Goal: Task Accomplishment & Management: Manage account settings

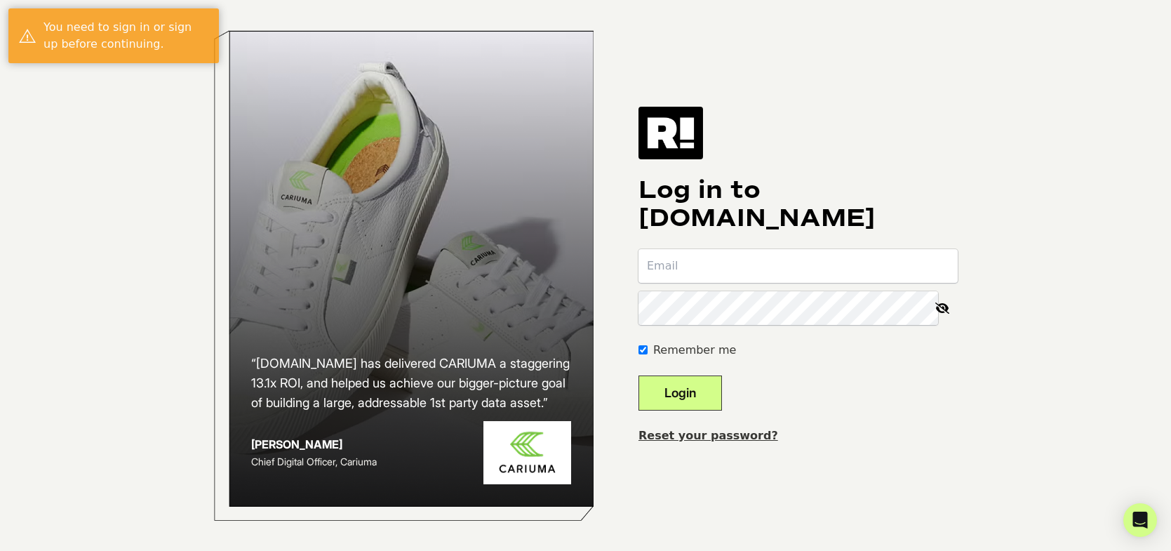
click at [701, 272] on input "email" at bounding box center [797, 266] width 319 height 34
type input "[PERSON_NAME][EMAIL_ADDRESS][DOMAIN_NAME]"
click at [946, 308] on icon at bounding box center [942, 308] width 31 height 34
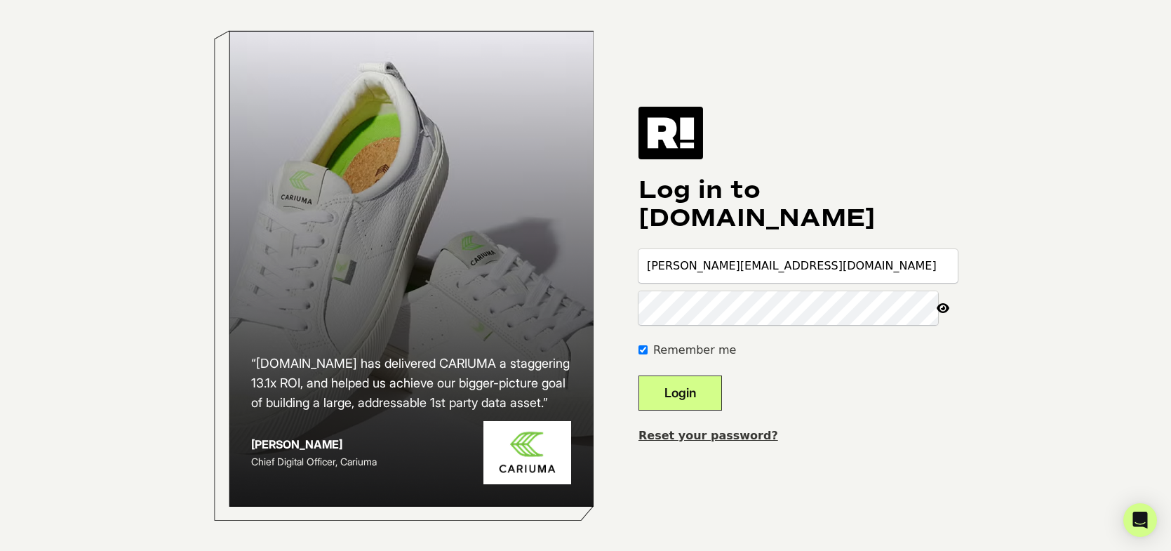
click at [632, 307] on div "“Retention.com has delivered CARIUMA a staggering 13.1x ROI, and helped us achi…" at bounding box center [586, 275] width 800 height 551
click at [702, 391] on button "Login" at bounding box center [679, 392] width 83 height 35
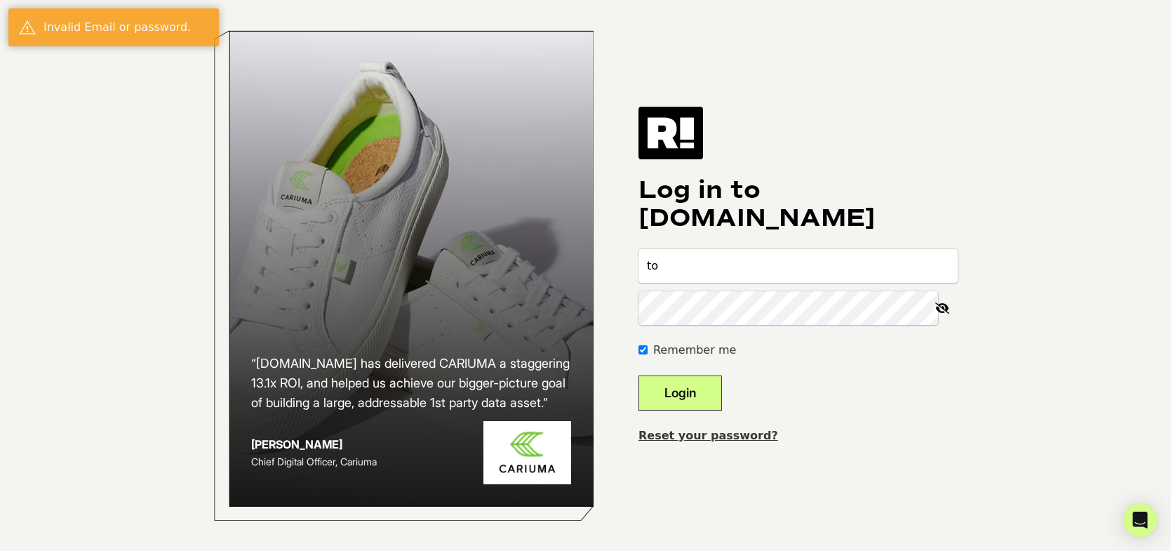
type input "todd@caboodle.media"
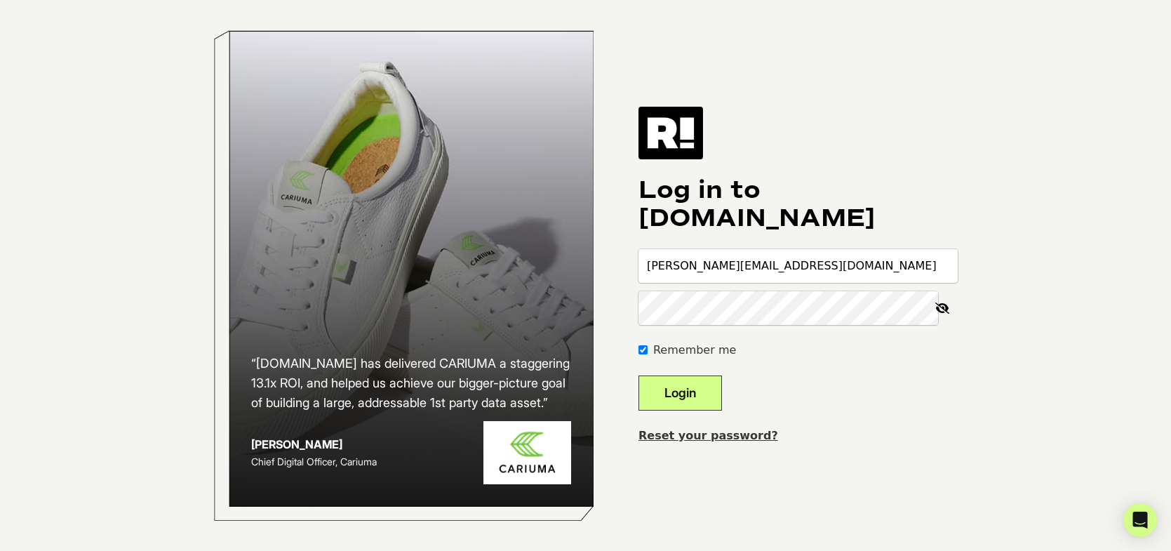
click at [682, 384] on button "Login" at bounding box center [679, 392] width 83 height 35
click at [714, 267] on input "email" at bounding box center [797, 266] width 319 height 34
type input "[PERSON_NAME][EMAIL_ADDRESS][DOMAIN_NAME]"
click at [714, 396] on button "Login" at bounding box center [679, 392] width 83 height 35
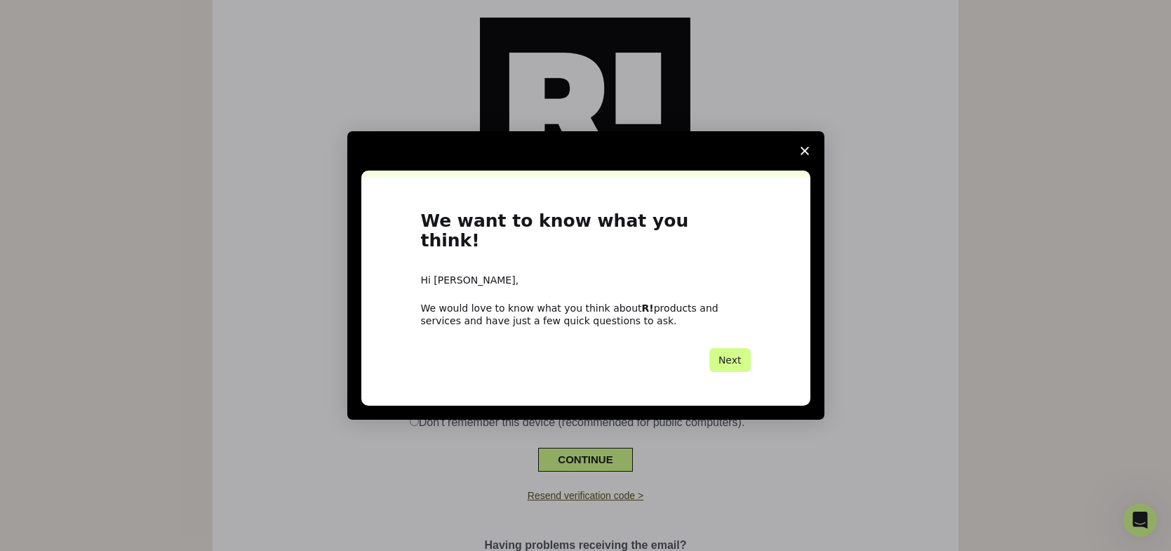
click at [802, 155] on icon "Close survey" at bounding box center [805, 151] width 8 height 8
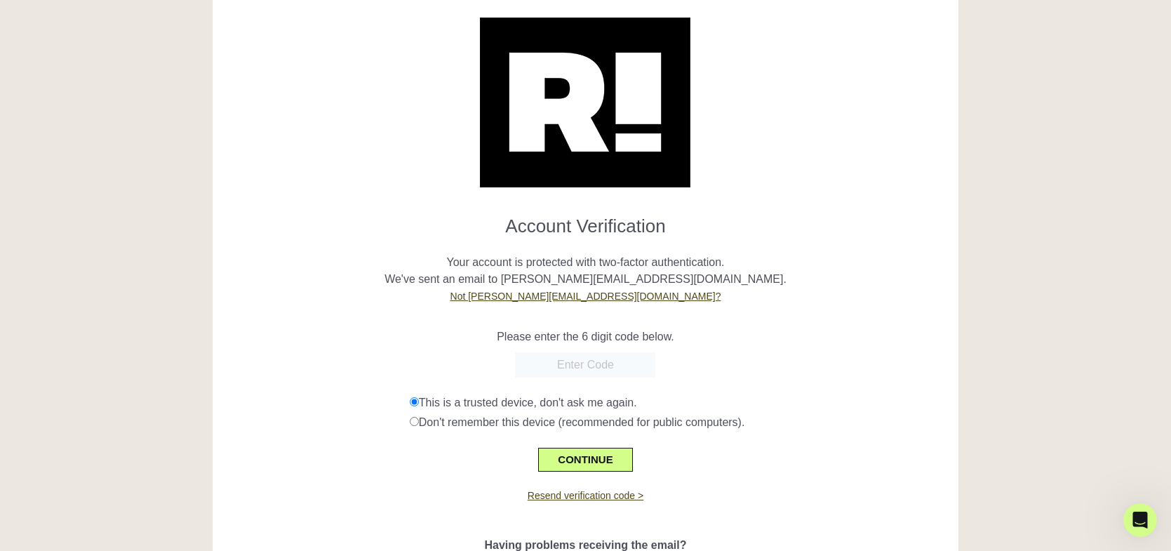
click at [603, 366] on input "text" at bounding box center [585, 364] width 140 height 25
paste input "324598"
type input "324598"
click at [587, 455] on button "CONTINUE" at bounding box center [585, 460] width 94 height 24
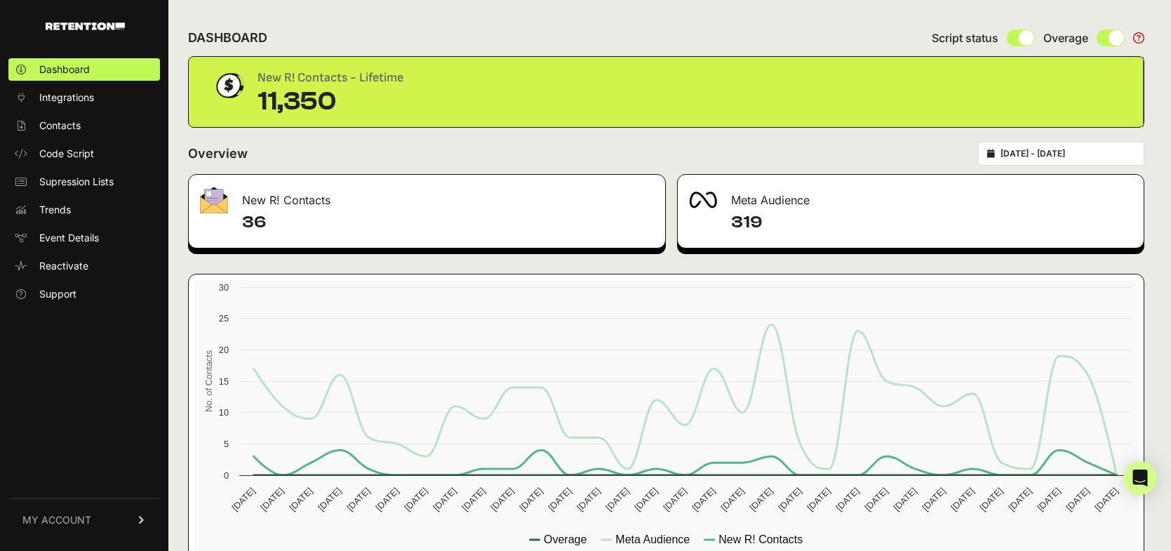
click at [126, 517] on link "MY ACCOUNT" at bounding box center [84, 519] width 152 height 43
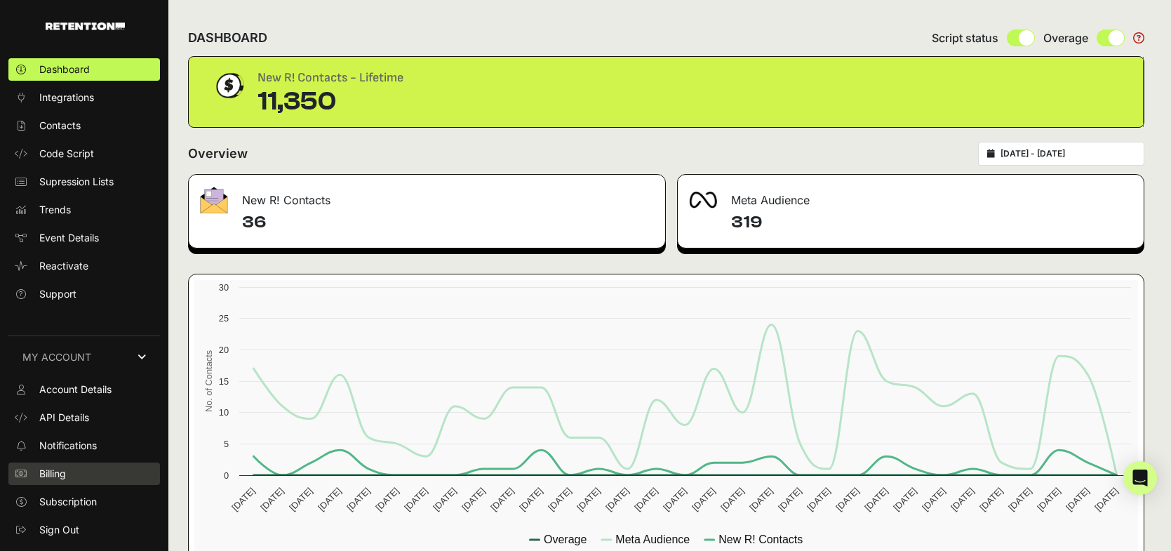
click at [53, 477] on span "Billing" at bounding box center [52, 474] width 27 height 14
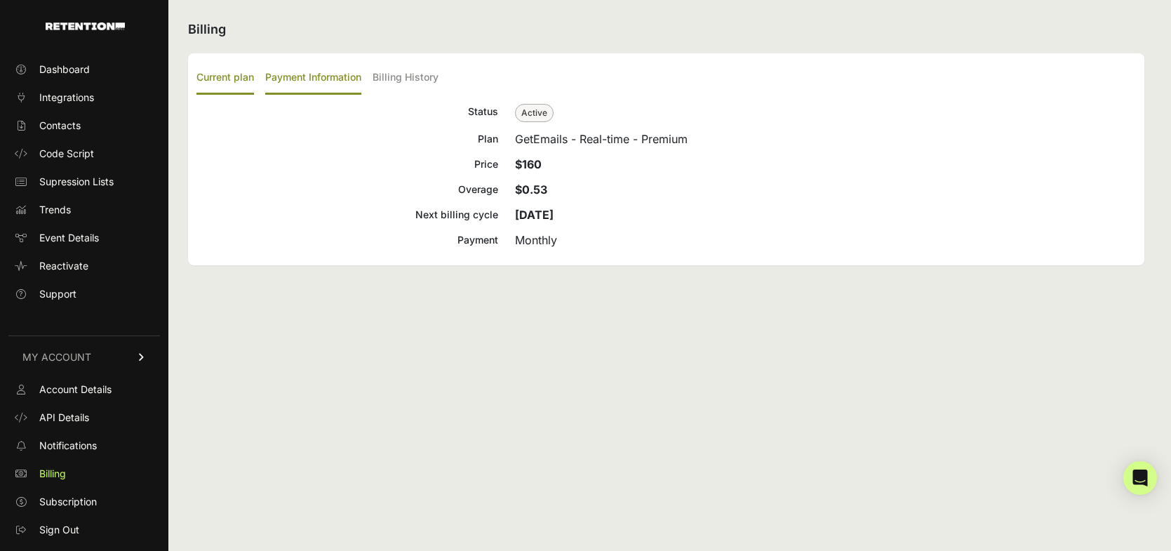
click at [328, 79] on label "Payment Information" at bounding box center [313, 78] width 96 height 33
click at [0, 0] on input "Payment Information" at bounding box center [0, 0] width 0 height 0
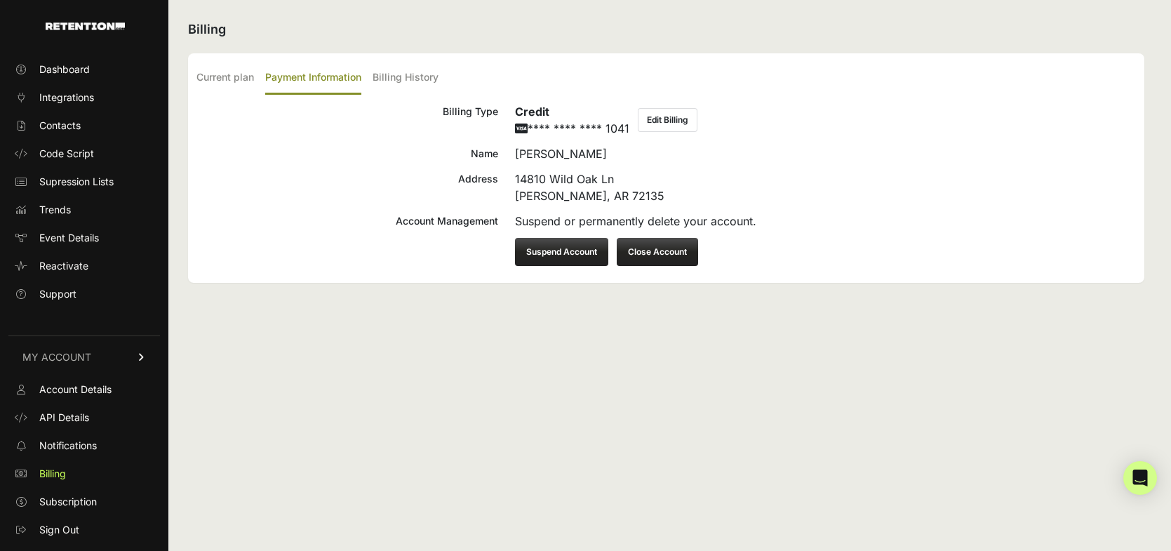
click at [681, 122] on button "Edit Billing" at bounding box center [668, 120] width 60 height 24
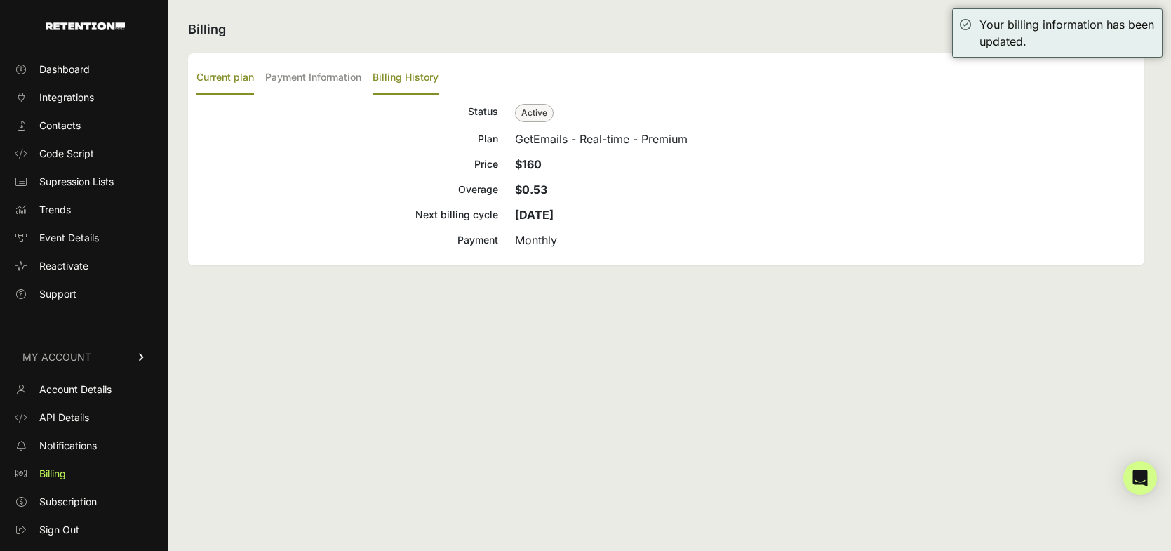
click at [422, 81] on label "Billing History" at bounding box center [406, 78] width 66 height 33
click at [0, 0] on input "Billing History" at bounding box center [0, 0] width 0 height 0
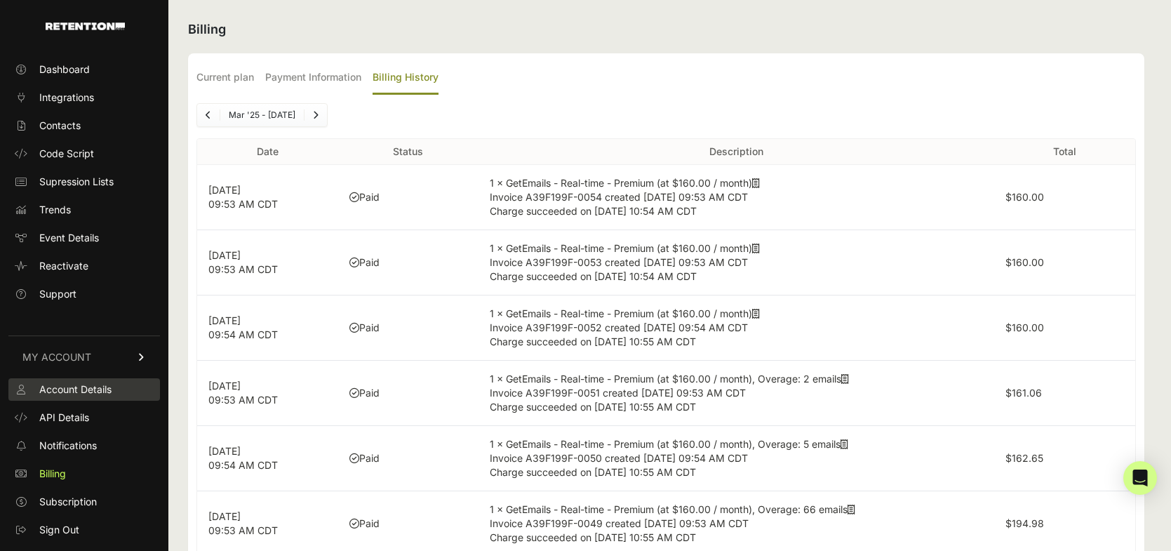
click at [108, 387] on span "Account Details" at bounding box center [75, 389] width 72 height 14
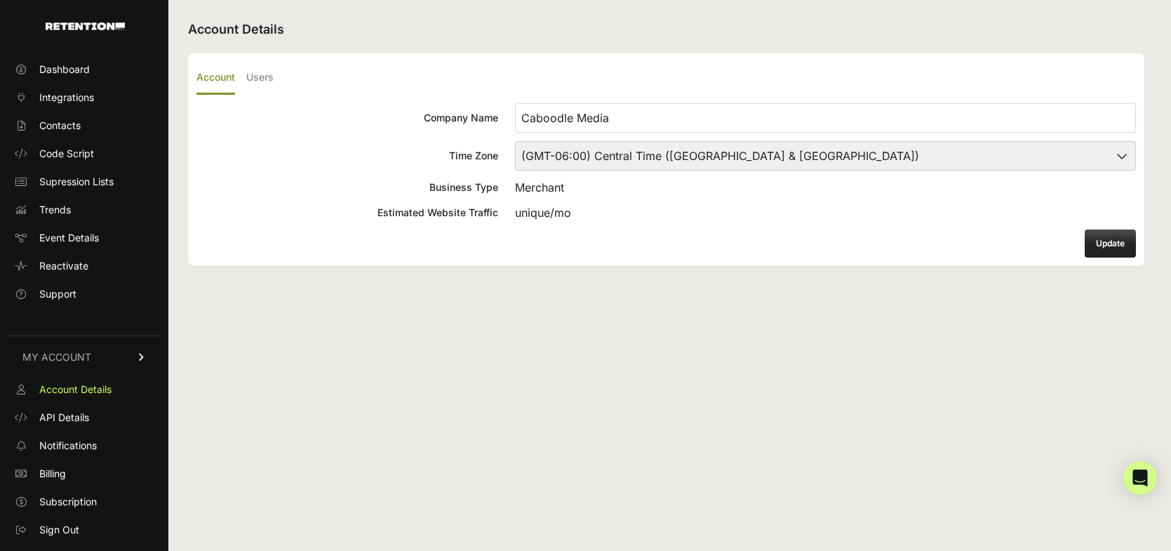
click at [72, 516] on ul "Account Details API Details Notifications Billing Subscription Sign Out" at bounding box center [84, 459] width 152 height 163
click at [74, 503] on span "Subscription" at bounding box center [68, 502] width 58 height 14
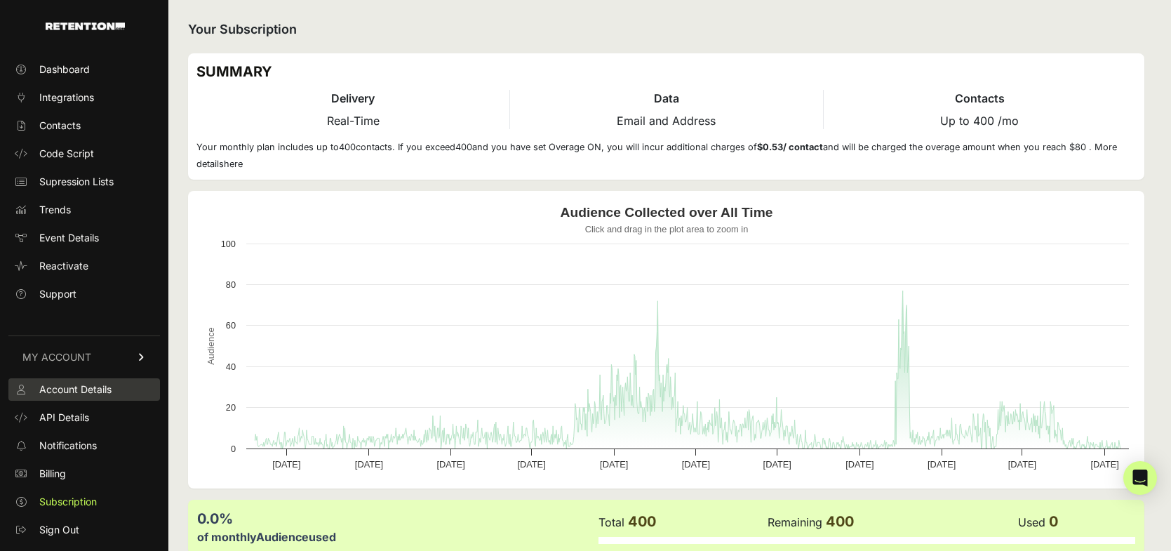
click at [80, 387] on span "Account Details" at bounding box center [75, 389] width 72 height 14
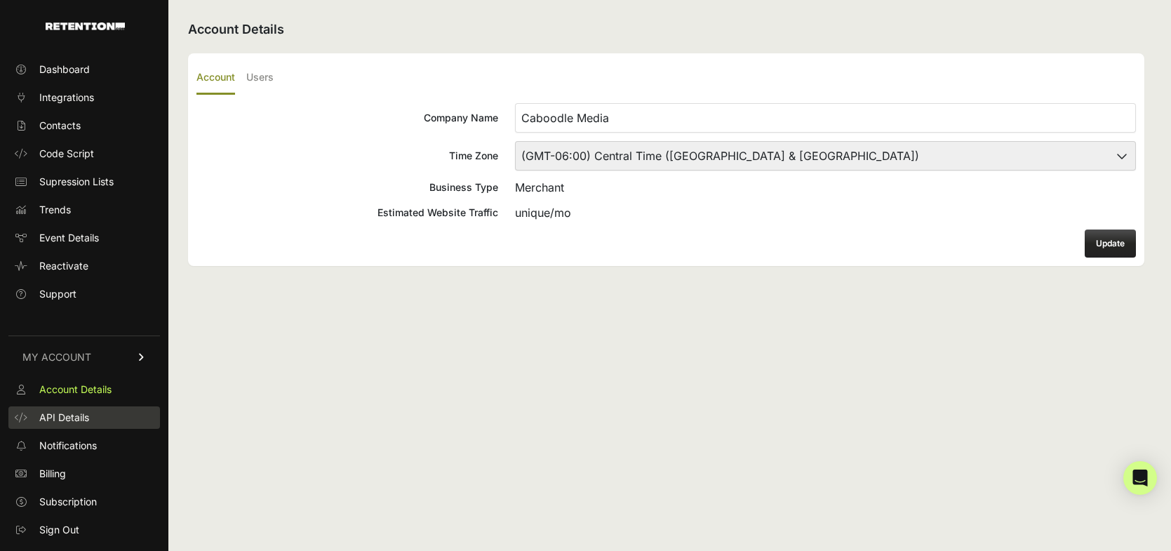
click at [84, 421] on span "API Details" at bounding box center [64, 417] width 50 height 14
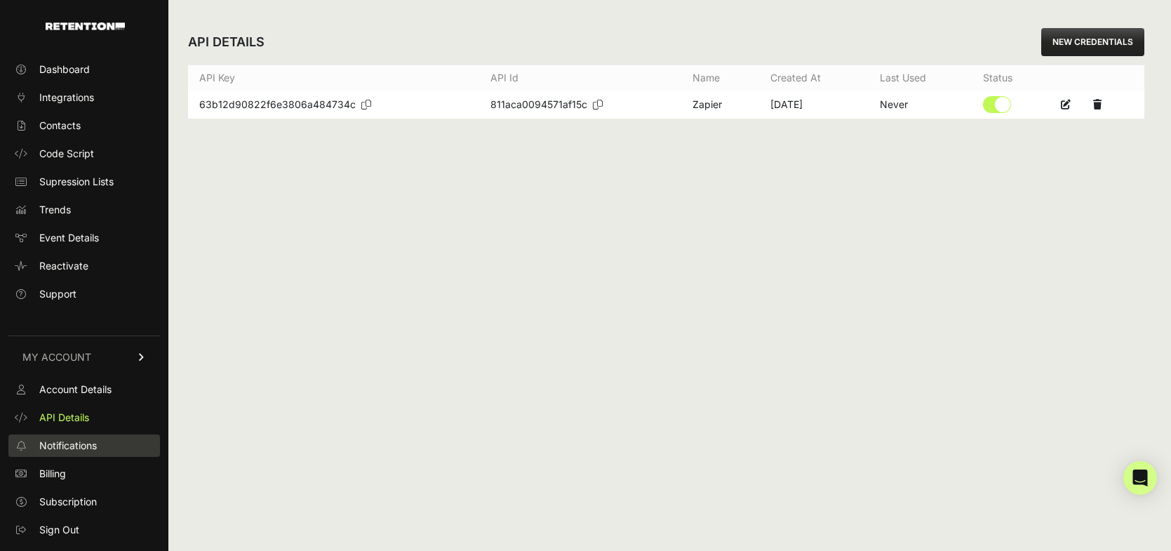
click at [76, 451] on span "Notifications" at bounding box center [68, 446] width 58 height 14
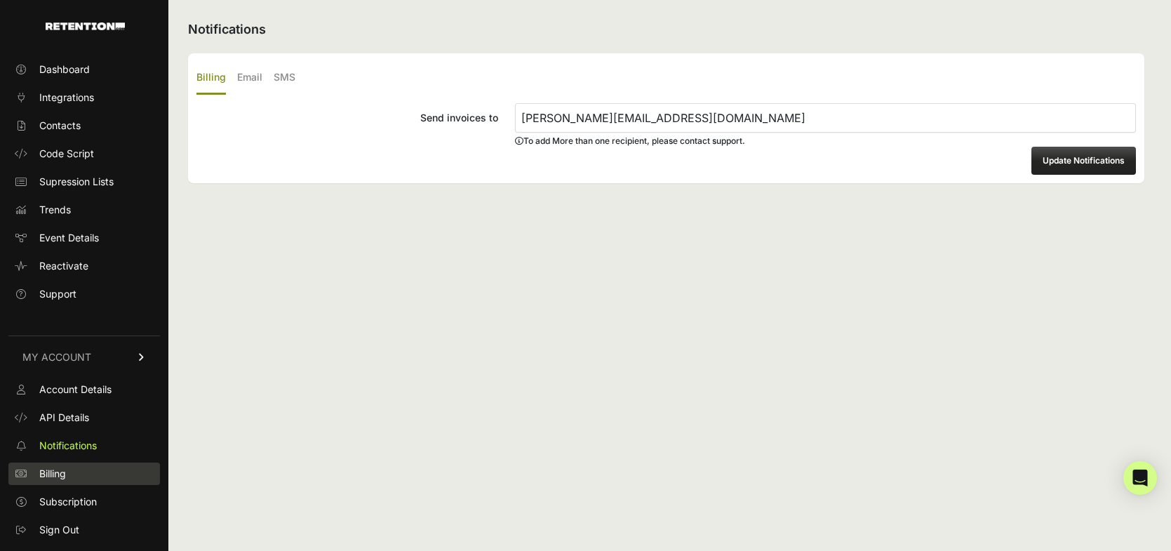
click at [54, 483] on link "Billing" at bounding box center [84, 473] width 152 height 22
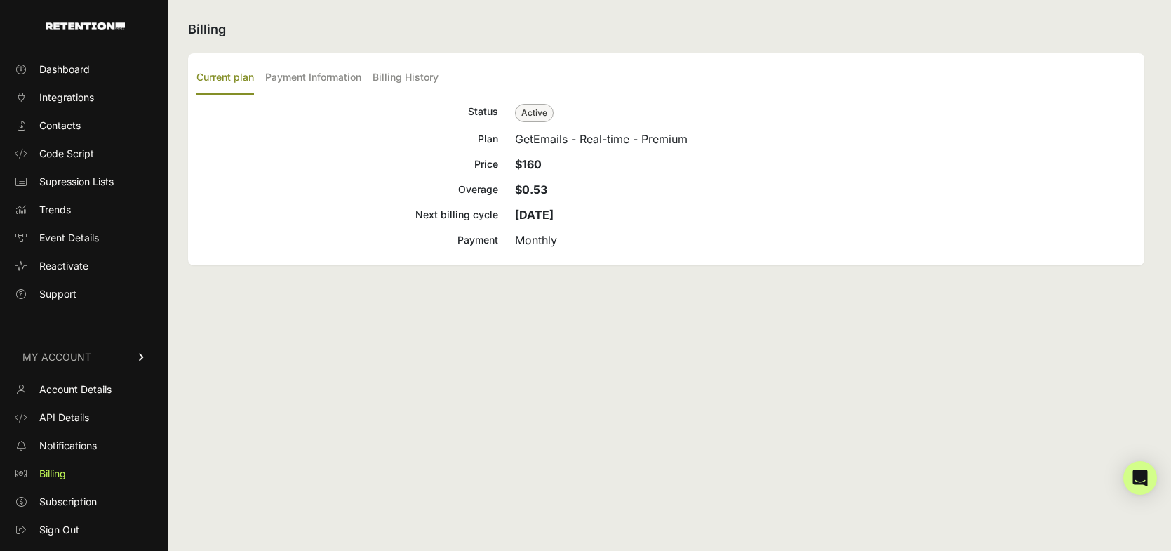
click at [497, 250] on div "Current plan Payment Information Billing History Status Active Plan GetEmails -…" at bounding box center [666, 159] width 956 height 212
click at [526, 247] on div "Monthly" at bounding box center [825, 240] width 621 height 17
drag, startPoint x: 526, startPoint y: 241, endPoint x: 525, endPoint y: 130, distance: 110.9
click at [525, 130] on div "Status Active Plan GetEmails - Real-time - Premium Price $160 Overage $0.53 Nex…" at bounding box center [665, 175] width 939 height 145
click at [519, 130] on div "GetEmails - Real-time - Premium" at bounding box center [825, 138] width 621 height 17
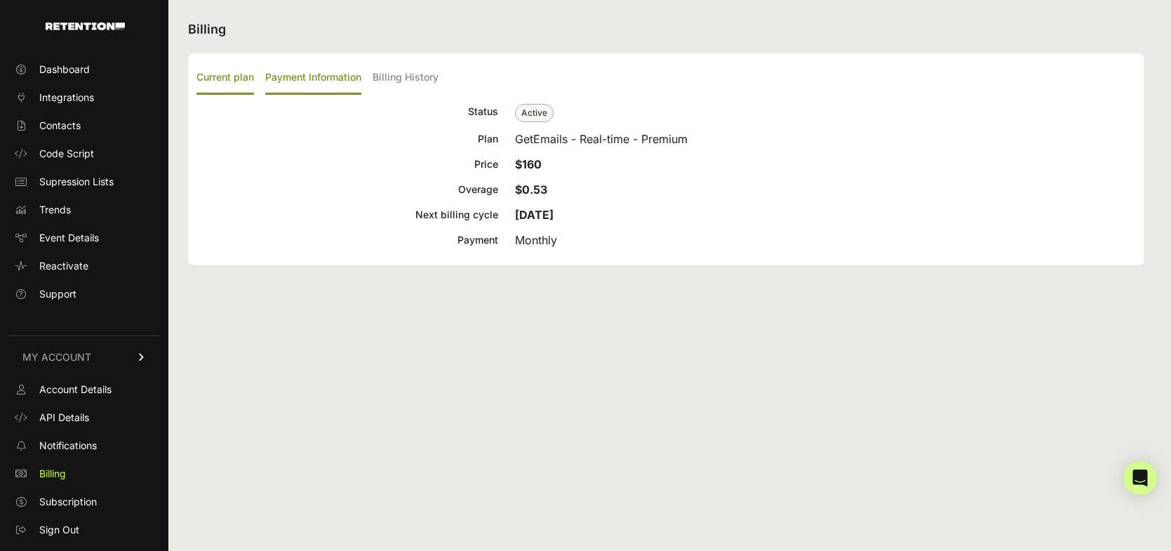
click at [327, 72] on label "Payment Information" at bounding box center [313, 78] width 96 height 33
click at [0, 0] on input "Payment Information" at bounding box center [0, 0] width 0 height 0
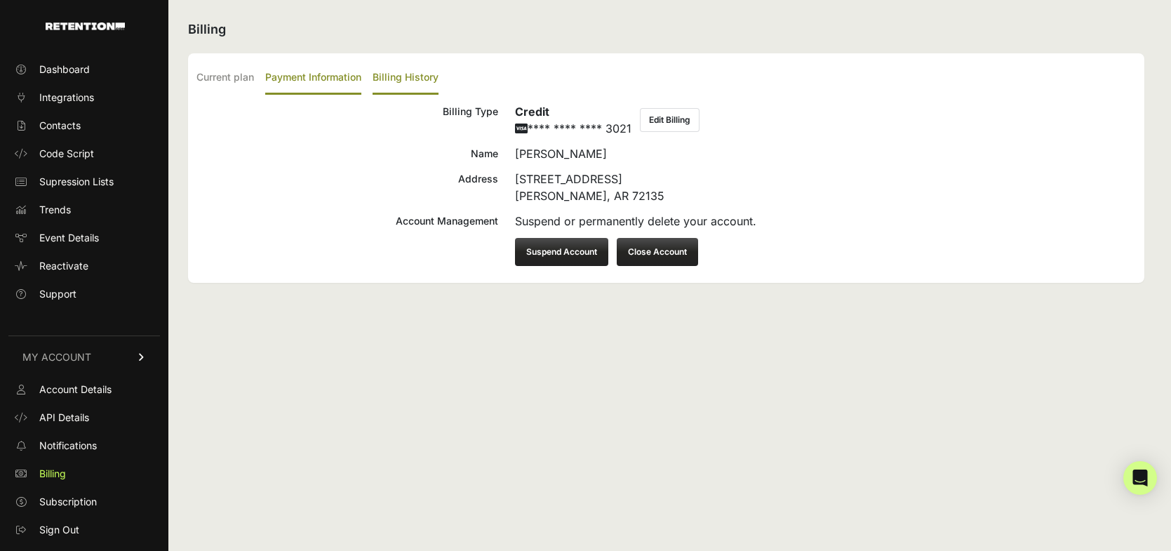
click at [427, 74] on label "Billing History" at bounding box center [406, 78] width 66 height 33
click at [0, 0] on input "Billing History" at bounding box center [0, 0] width 0 height 0
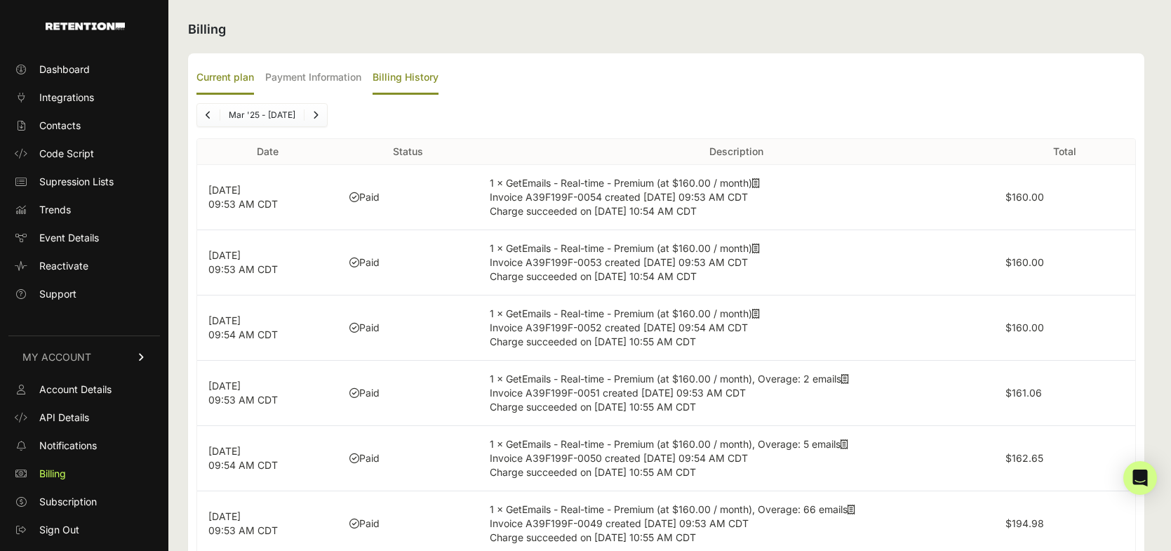
click at [227, 74] on label "Current plan" at bounding box center [225, 78] width 58 height 33
click at [0, 0] on input "Current plan" at bounding box center [0, 0] width 0 height 0
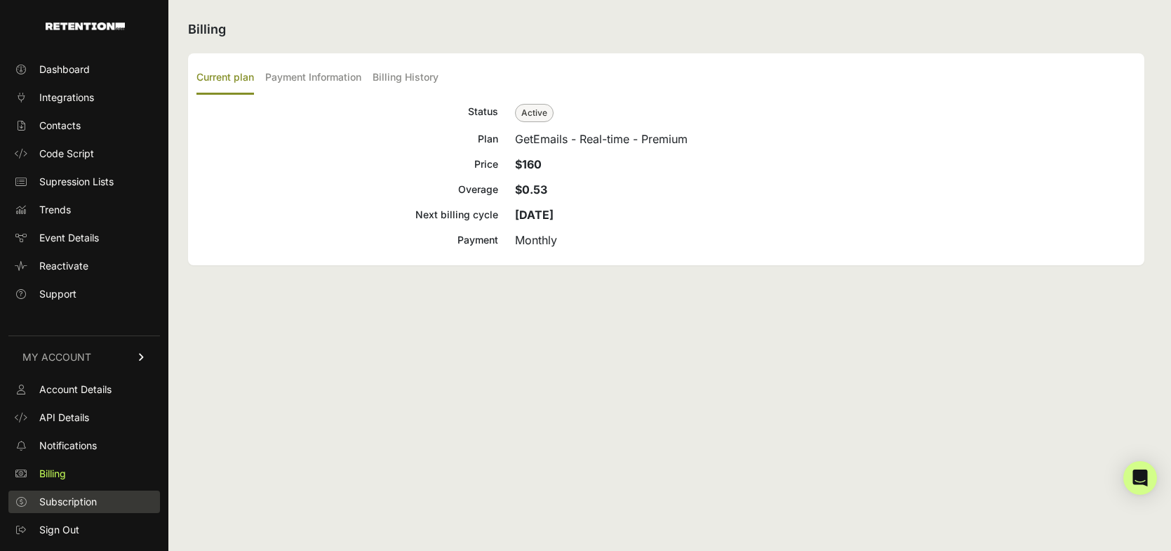
click at [54, 502] on span "Subscription" at bounding box center [68, 502] width 58 height 14
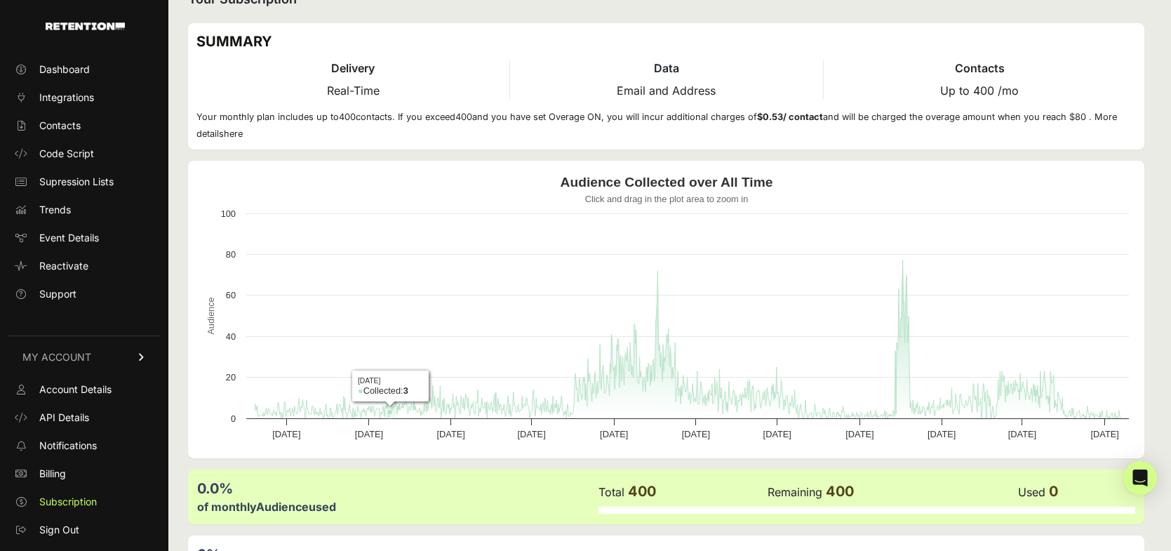
scroll to position [137, 0]
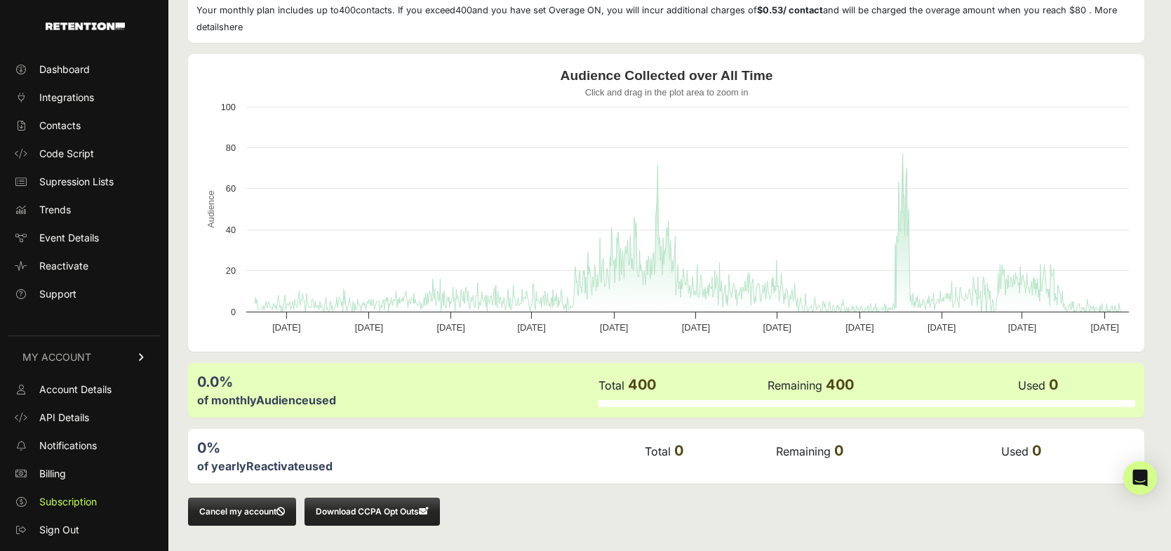
click at [375, 454] on div "0%" at bounding box center [420, 448] width 446 height 20
click at [403, 377] on div "0.0%" at bounding box center [397, 382] width 400 height 20
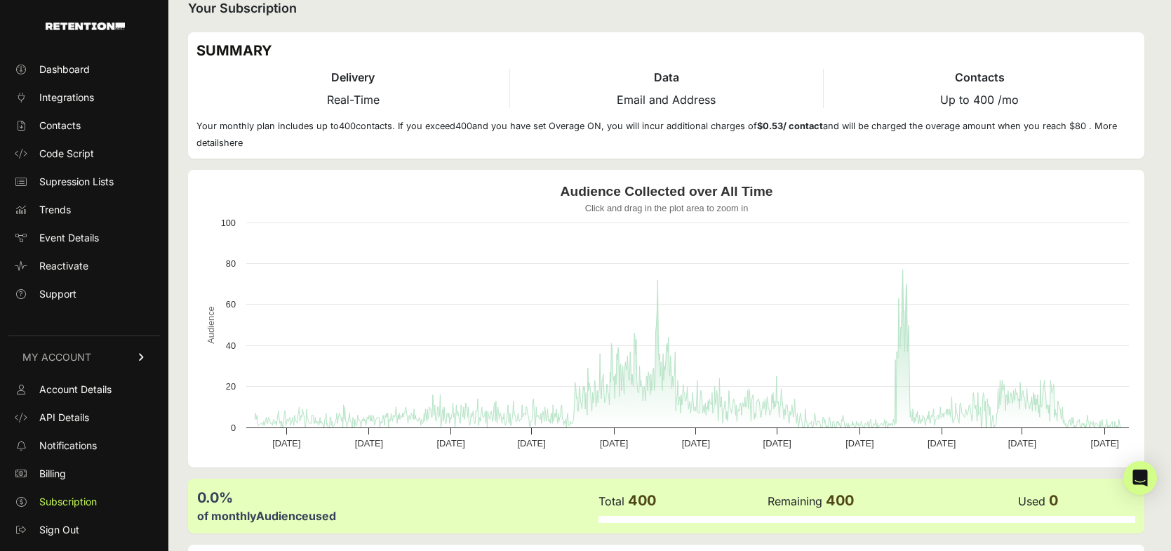
scroll to position [0, 0]
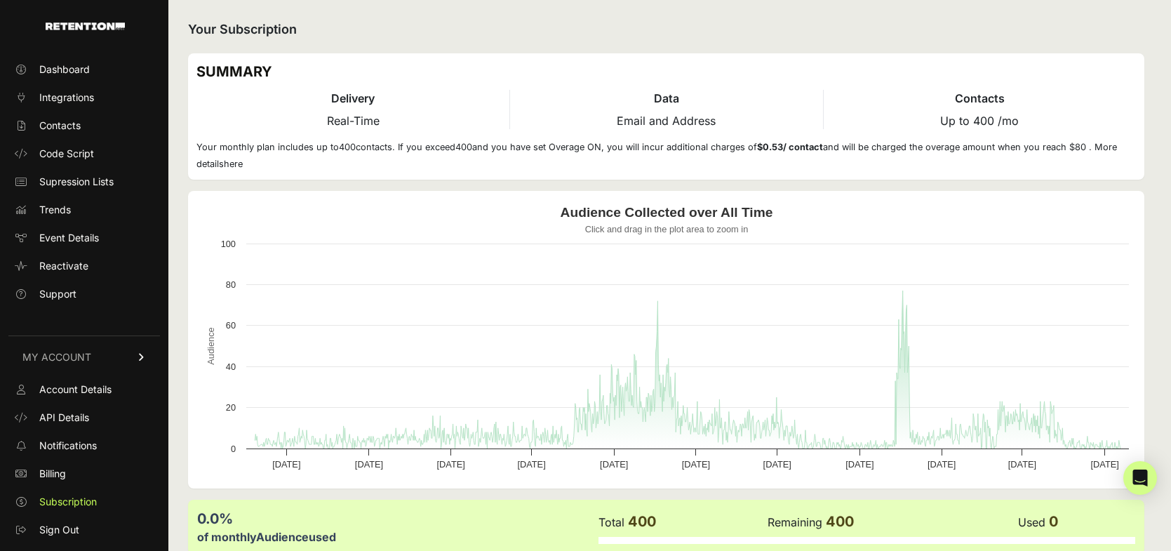
click at [225, 159] on small "Your monthly plan includes up to 400 contacts. If you exceed 400 and you have s…" at bounding box center [656, 155] width 921 height 27
click at [239, 163] on link "here" at bounding box center [233, 164] width 19 height 11
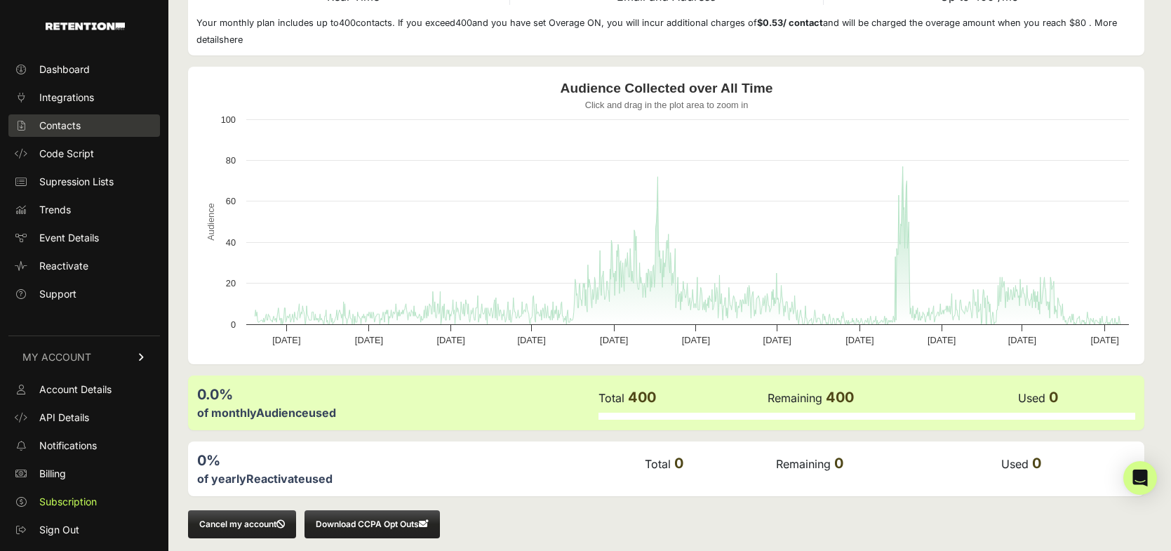
scroll to position [126, 0]
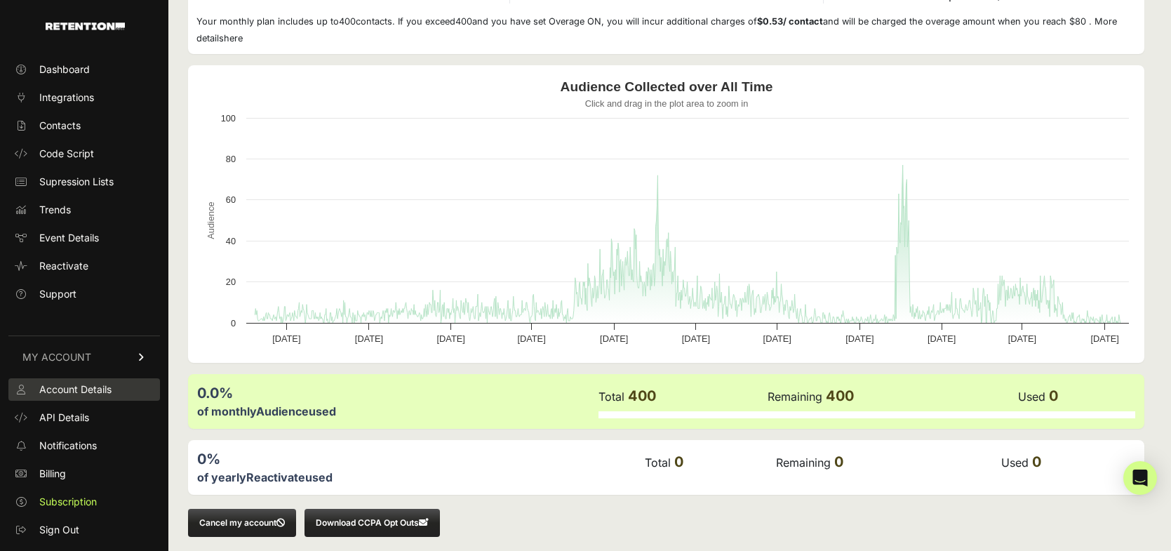
click at [60, 389] on span "Account Details" at bounding box center [75, 389] width 72 height 14
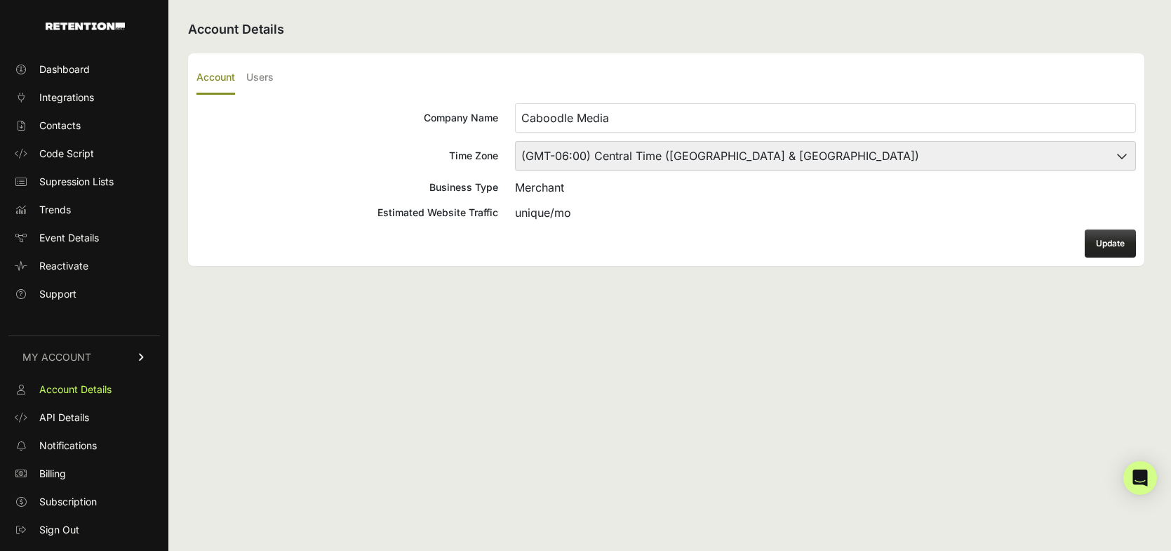
click at [276, 74] on ul "Account Users" at bounding box center [665, 78] width 939 height 33
click at [260, 76] on label "Users" at bounding box center [259, 78] width 27 height 33
click at [0, 0] on input "Users" at bounding box center [0, 0] width 0 height 0
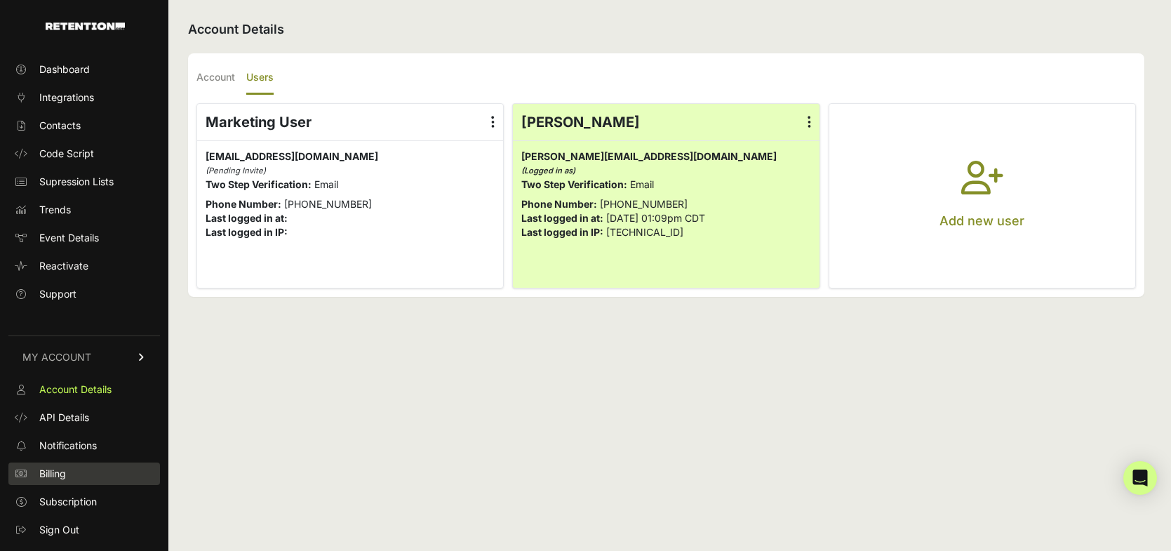
click at [55, 467] on span "Billing" at bounding box center [52, 474] width 27 height 14
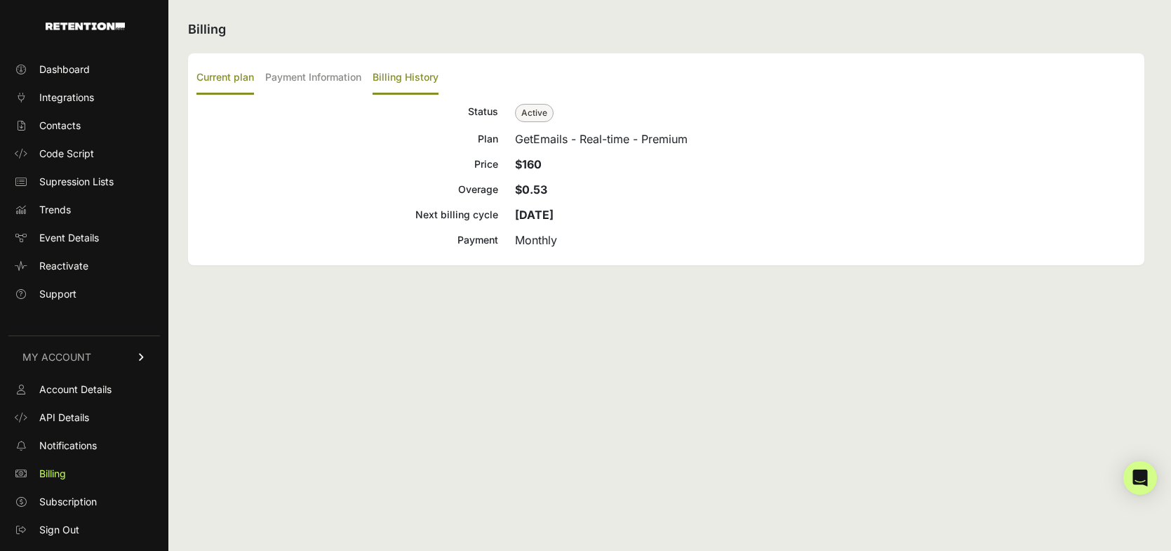
click at [408, 86] on label "Billing History" at bounding box center [406, 78] width 66 height 33
click at [0, 0] on input "Billing History" at bounding box center [0, 0] width 0 height 0
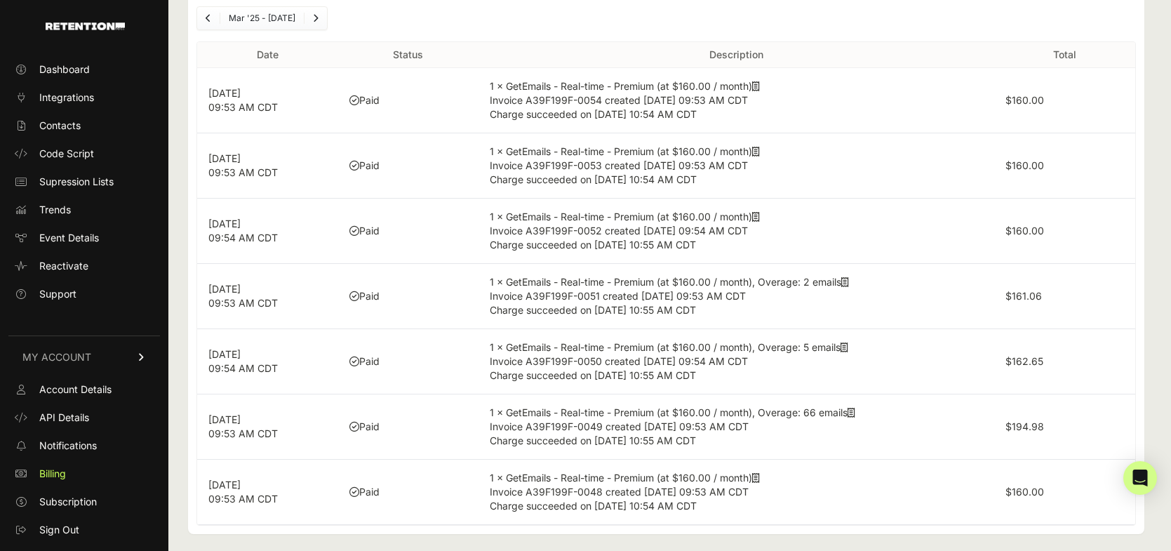
scroll to position [98, 0]
